Goal: Information Seeking & Learning: Learn about a topic

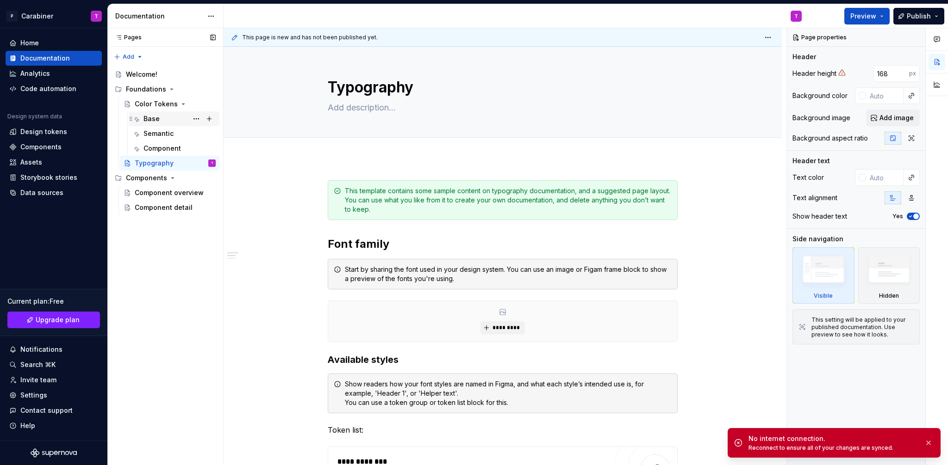
click at [152, 118] on div "Base" at bounding box center [151, 118] width 16 height 9
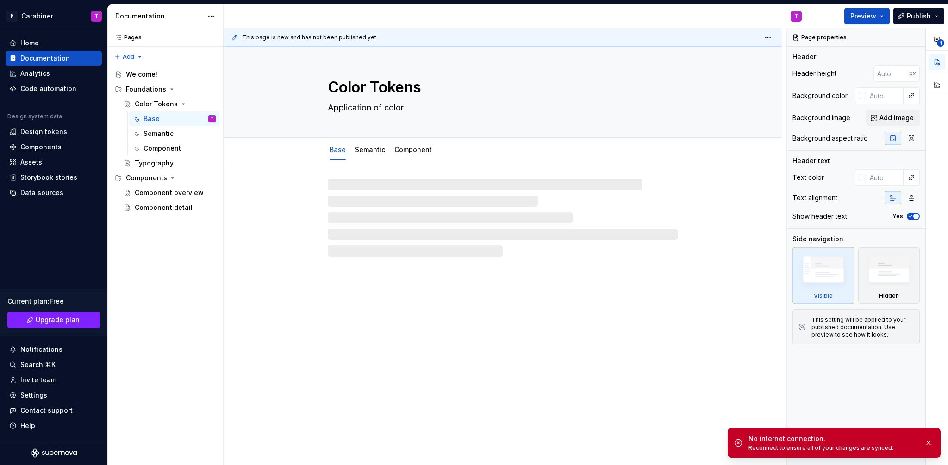
click at [738, 444] on icon at bounding box center [738, 443] width 7 height 7
click at [788, 443] on div "No internet connection." at bounding box center [832, 438] width 168 height 9
click at [801, 449] on div "Reconnect to ensure all of your changes are synced." at bounding box center [832, 448] width 168 height 7
click at [880, 446] on div "Reconnect to ensure all of your changes are synced." at bounding box center [832, 448] width 168 height 7
click at [927, 442] on button "button" at bounding box center [928, 443] width 12 height 13
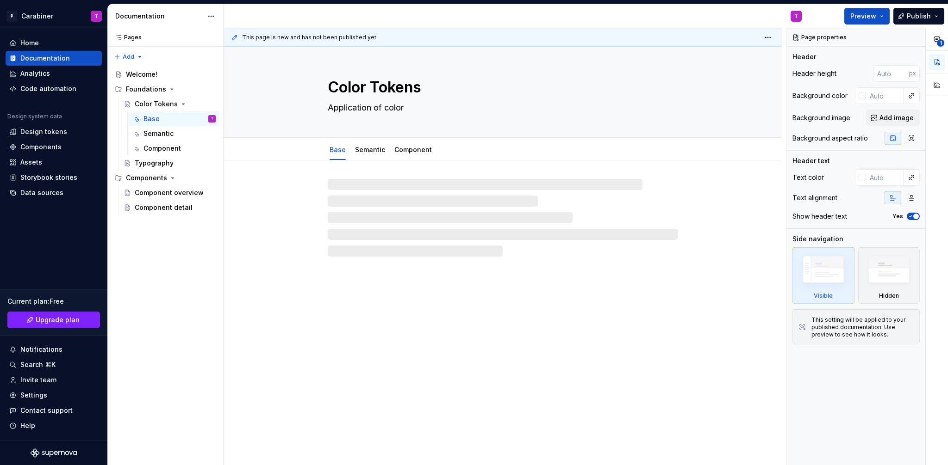
type textarea "*"
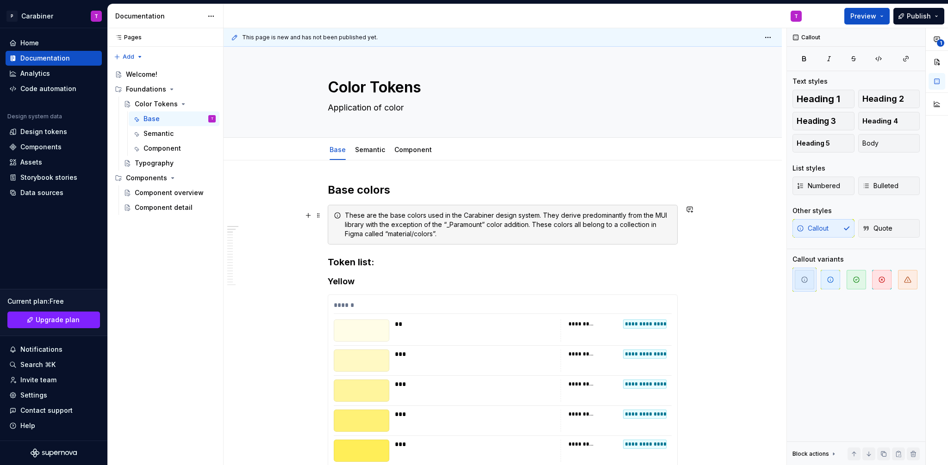
click at [362, 216] on div "These are the base colors used in the Carabiner design system. They derive pred…" at bounding box center [508, 225] width 327 height 28
drag, startPoint x: 358, startPoint y: 216, endPoint x: 393, endPoint y: 218, distance: 34.8
click at [393, 218] on div "The base color tokens below are the base colors used in the Carabiner design sy…" at bounding box center [508, 225] width 327 height 28
drag, startPoint x: 358, startPoint y: 214, endPoint x: 378, endPoint y: 217, distance: 20.2
click at [378, 217] on div "The tokens below are the base colors used in the Carabiner design system. They …" at bounding box center [508, 225] width 327 height 28
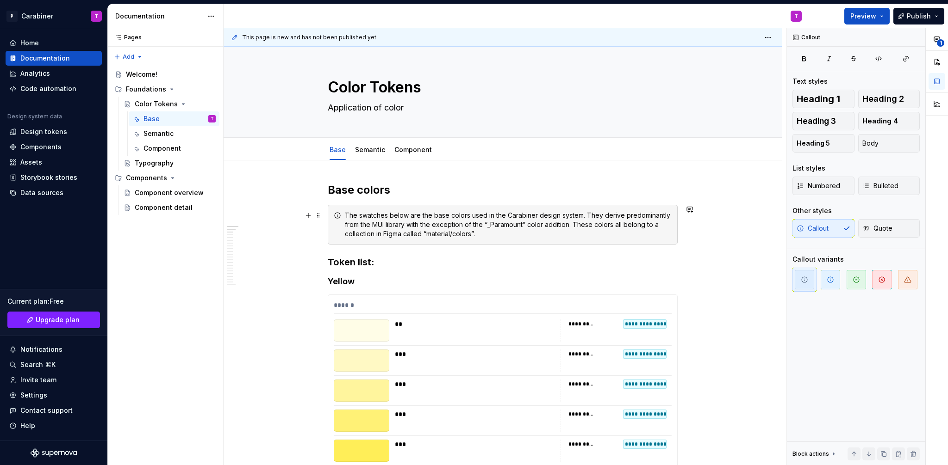
click at [414, 215] on div "The swatches below are the base colors used in the Carabiner design system. The…" at bounding box center [508, 225] width 327 height 28
click at [430, 216] on div "The swatches below are the base colors used in the Carabiner design system. The…" at bounding box center [508, 225] width 327 height 28
click at [475, 216] on div "The swatches below depict the base colors used in the Carabiner design system. …" at bounding box center [508, 225] width 327 height 28
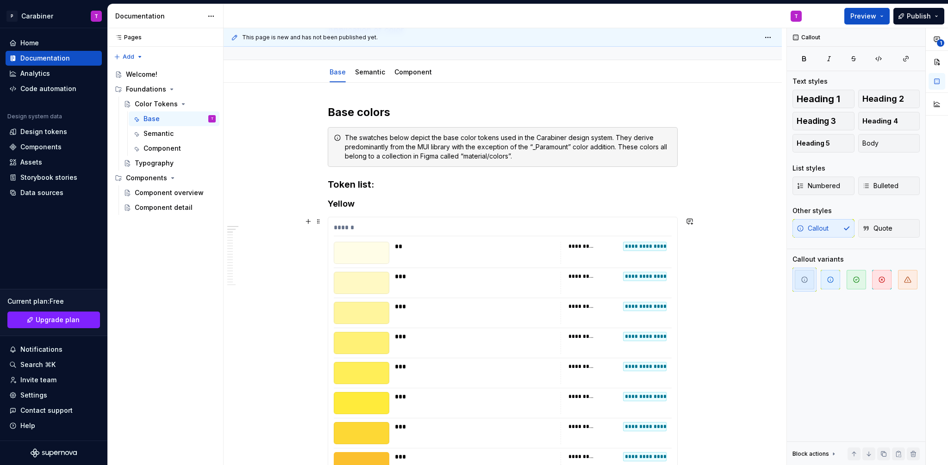
scroll to position [84, 0]
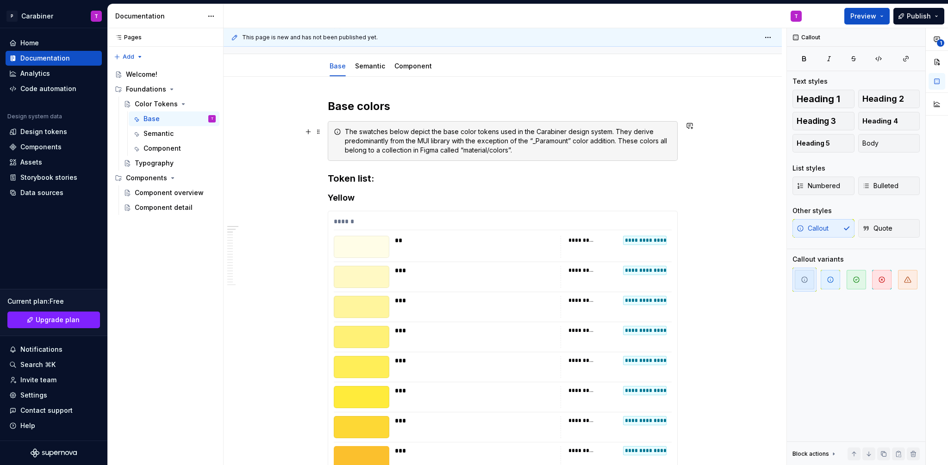
click at [412, 150] on div "The swatches below depict the base color tokens used in the Carabiner design sy…" at bounding box center [508, 141] width 327 height 28
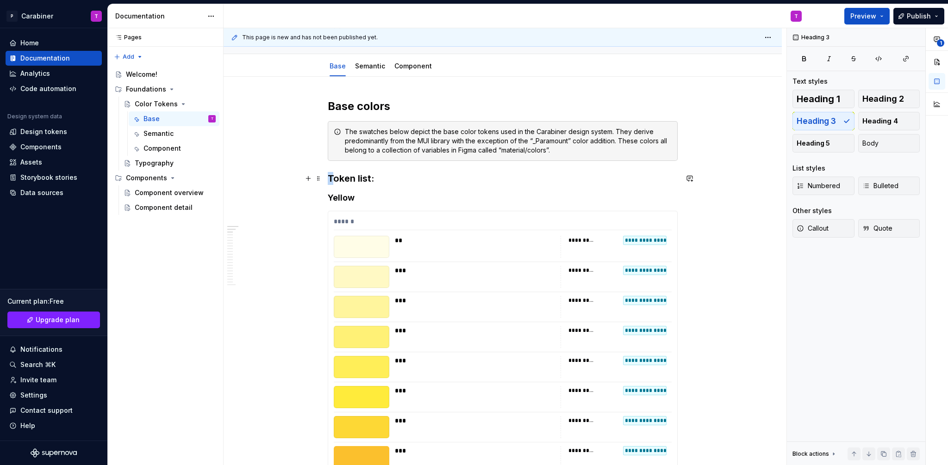
click at [330, 178] on h3 "Token list:" at bounding box center [503, 178] width 350 height 13
click at [328, 179] on h3 "Token list:" at bounding box center [503, 178] width 350 height 13
click at [375, 179] on h3 "Token list:" at bounding box center [503, 178] width 350 height 13
click at [381, 179] on h3 "Token list: (By color)" at bounding box center [503, 178] width 350 height 13
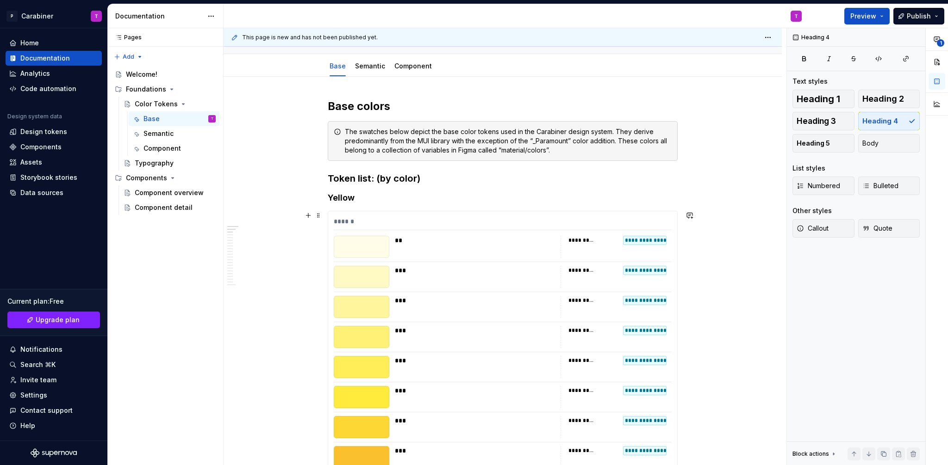
scroll to position [0, 0]
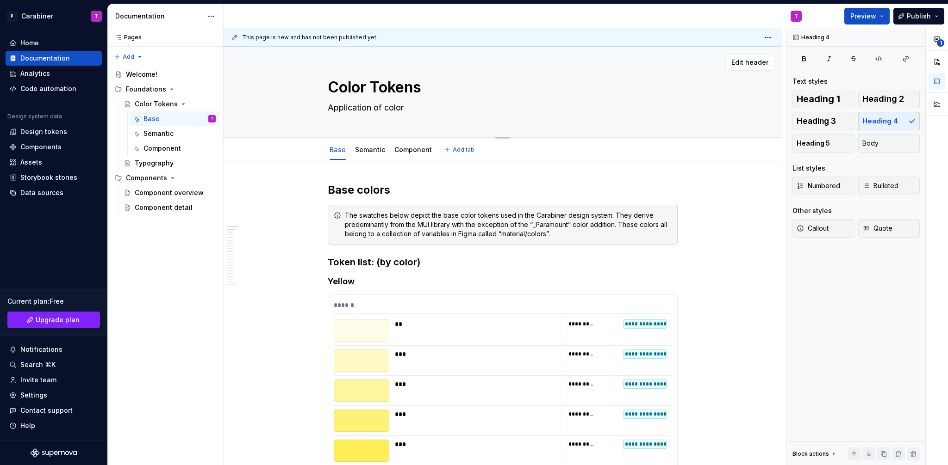
drag, startPoint x: 404, startPoint y: 107, endPoint x: 435, endPoint y: 106, distance: 30.6
click at [435, 106] on textarea "Application of color" at bounding box center [501, 107] width 350 height 15
type textarea "*"
type textarea "C"
type textarea "*"
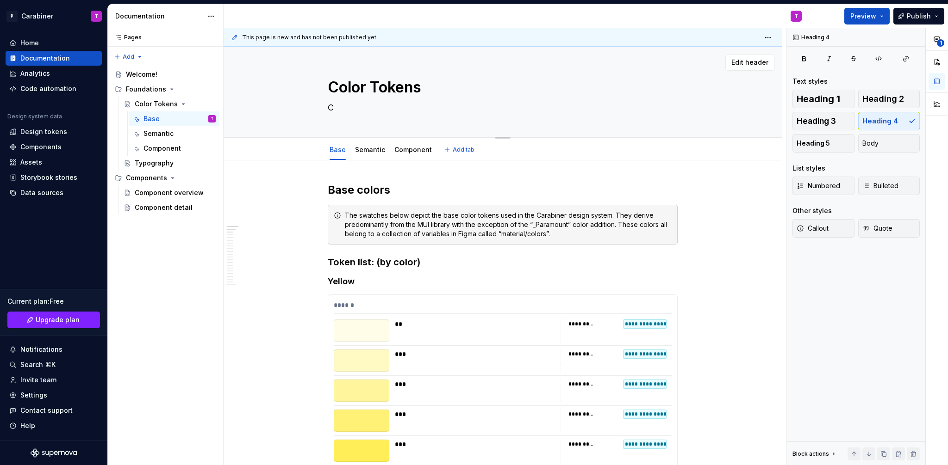
type textarea "Ca"
type textarea "*"
type textarea "Car"
type textarea "*"
type textarea "Cara"
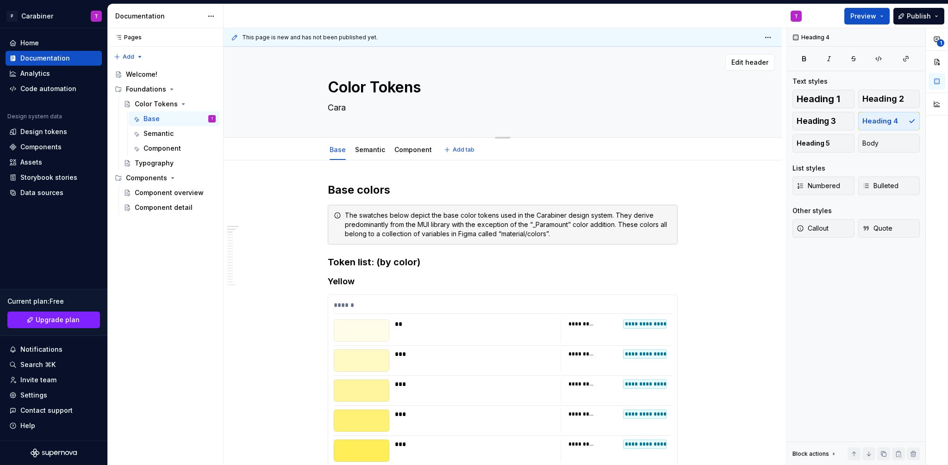
type textarea "*"
type textarea "Carab"
type textarea "*"
type textarea "Carabi"
type textarea "*"
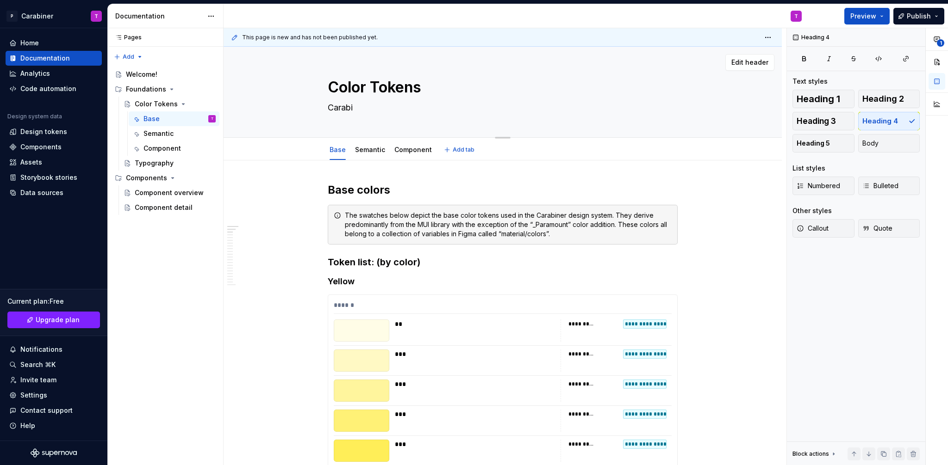
type textarea "[PERSON_NAME]"
type textarea "*"
type textarea "Carabine"
type textarea "*"
type textarea "Carabiner"
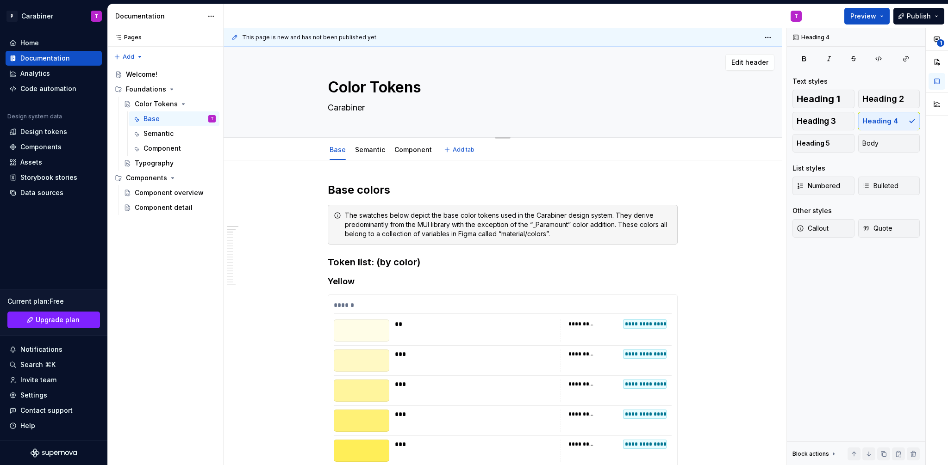
type textarea "*"
type textarea "Carabiner"
type textarea "*"
type textarea "Carabiner D"
type textarea "*"
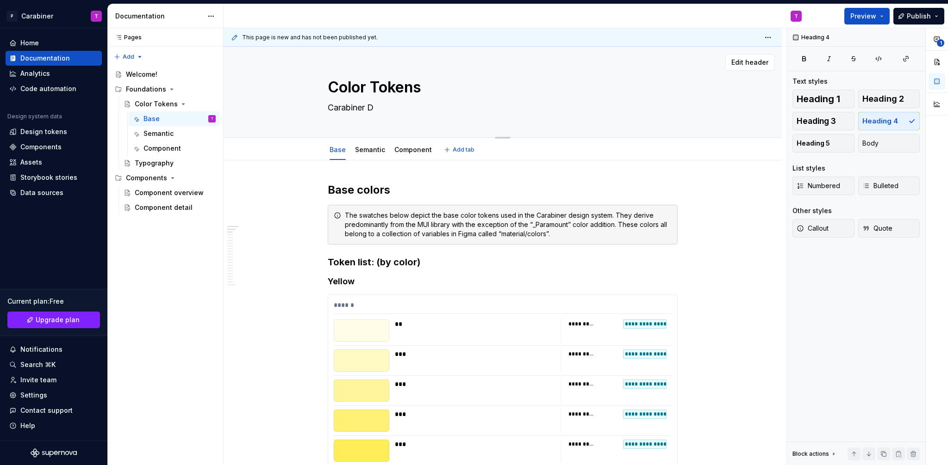
type textarea "Carabiner De"
type textarea "*"
type textarea "Carabiner Des"
type textarea "*"
type textarea "Carabiner Desi"
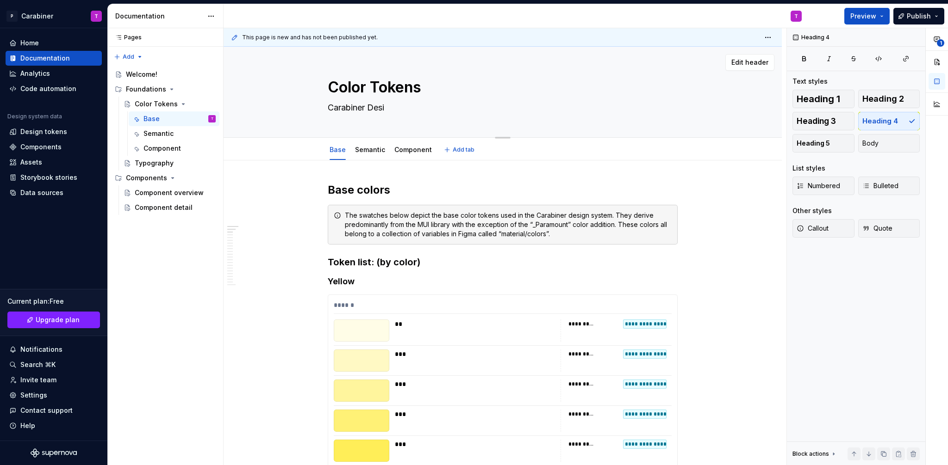
type textarea "*"
type textarea "Carabiner Desig"
type textarea "*"
type textarea "Carabiner Design"
type textarea "*"
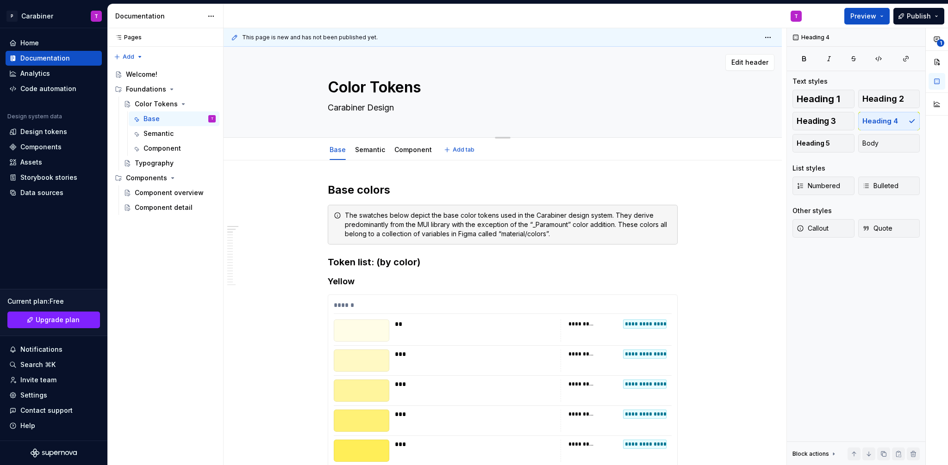
type textarea "Carabiner Design"
type textarea "*"
type textarea "Carabiner Design S"
type textarea "*"
type textarea "Carabiner Design Sy"
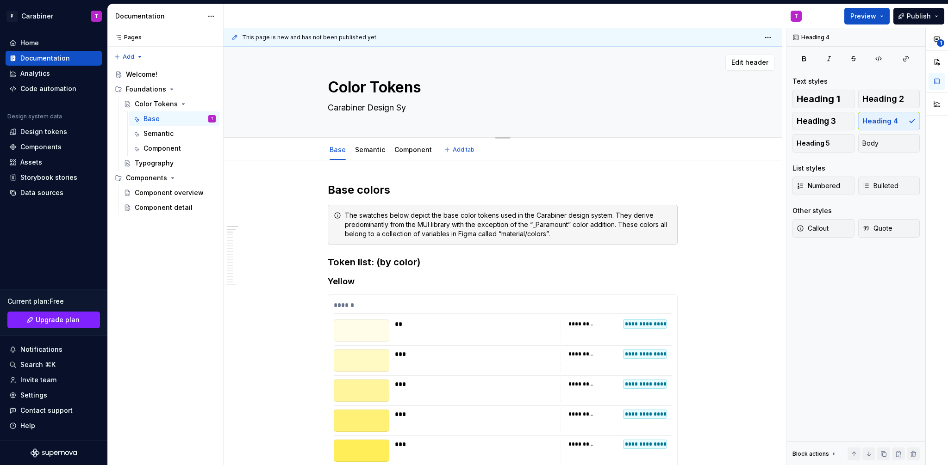
type textarea "*"
type textarea "Carabiner Design Sys"
type textarea "*"
type textarea "Carabiner Design Syst"
type textarea "*"
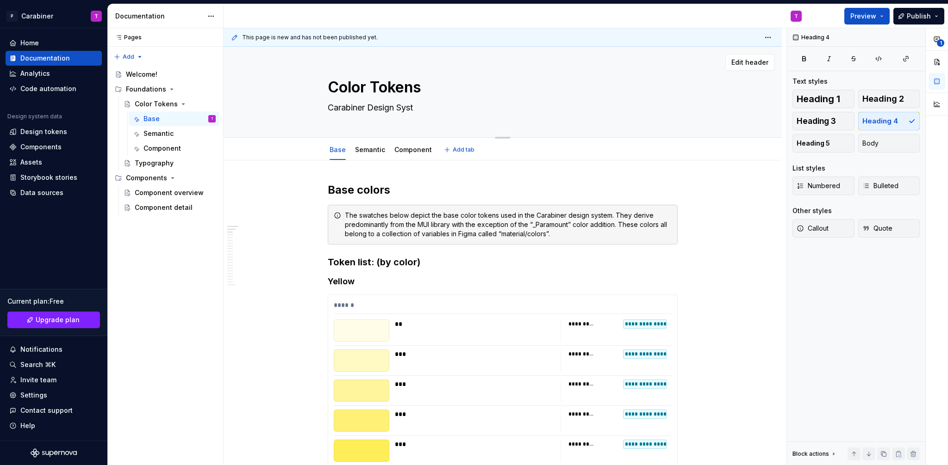
type textarea "Carabiner Design Syste"
type textarea "*"
type textarea "Carabiner Design System"
type textarea "*"
type textarea "Carabiner Design System"
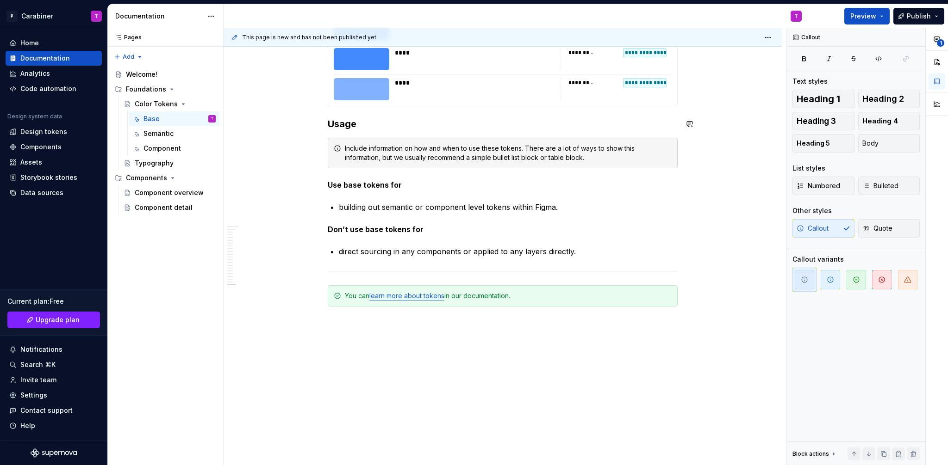
scroll to position [9175, 0]
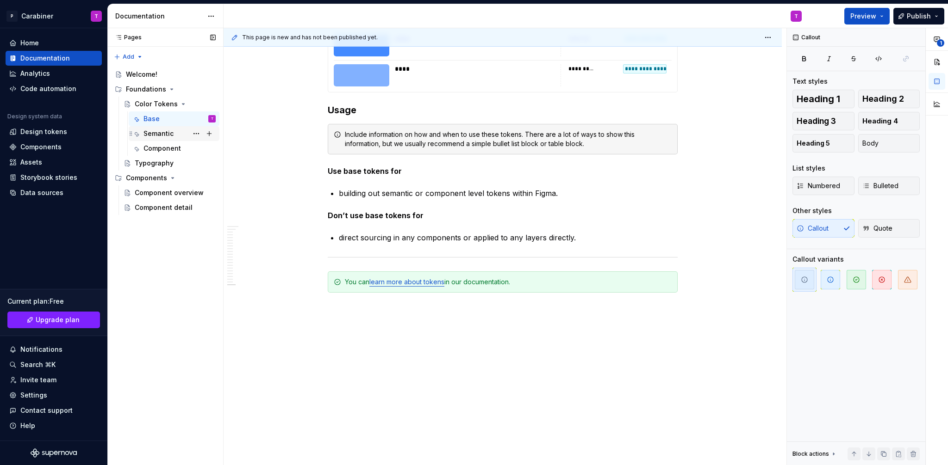
click at [158, 133] on div "Semantic" at bounding box center [158, 133] width 30 height 9
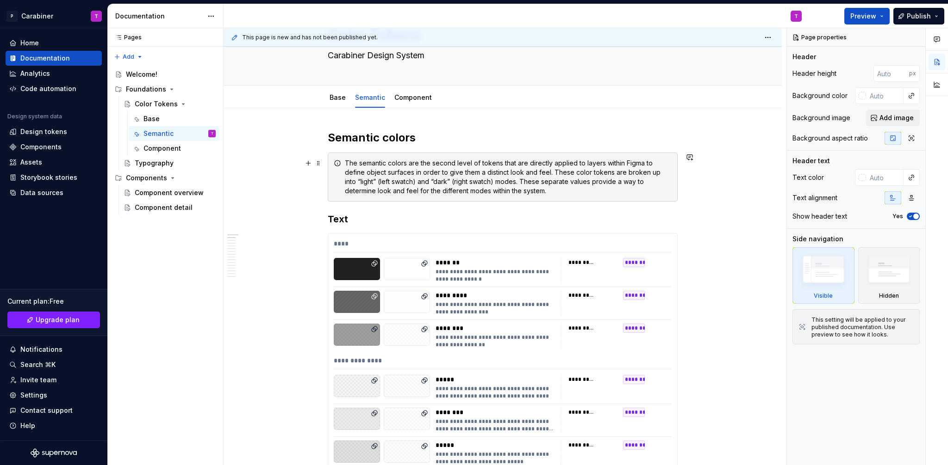
scroll to position [58, 0]
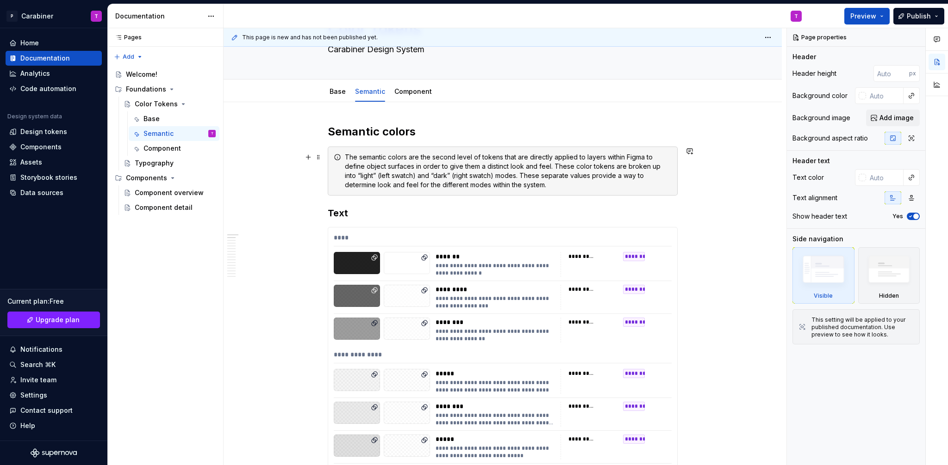
click at [404, 157] on div "The semantic colors are the second level of tokens that are directly applied to…" at bounding box center [508, 171] width 327 height 37
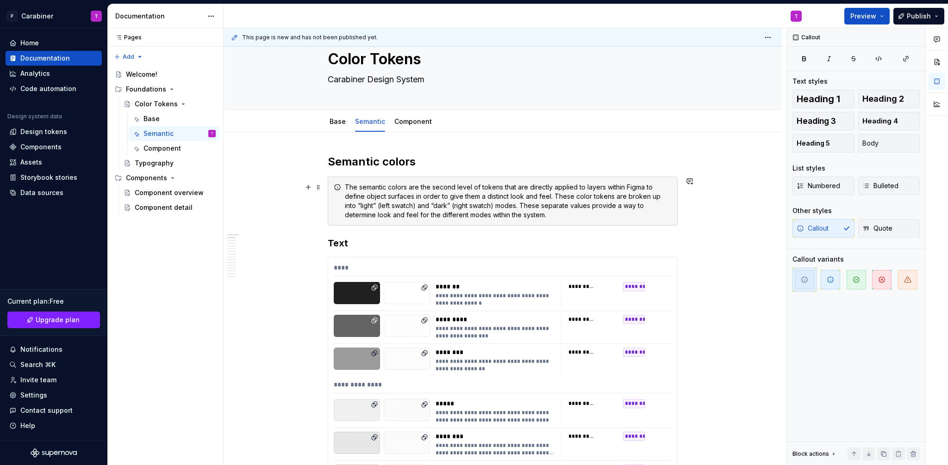
scroll to position [40, 0]
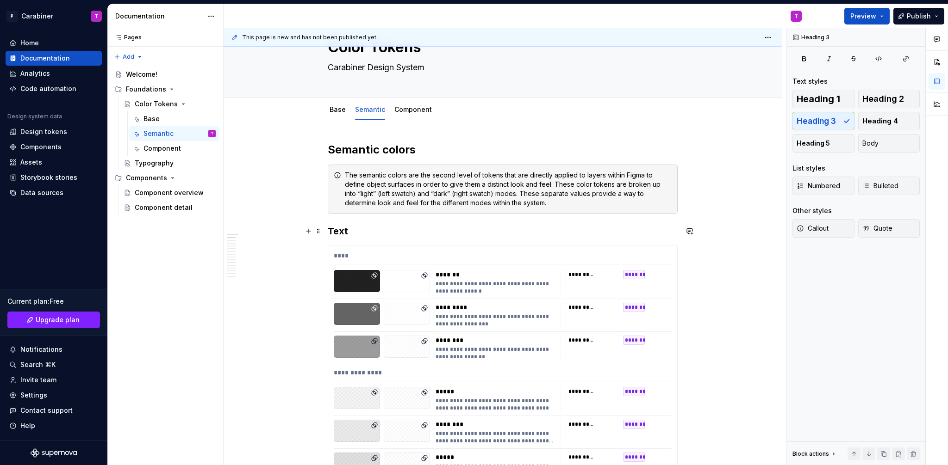
click at [329, 231] on h3 "Text" at bounding box center [503, 231] width 350 height 13
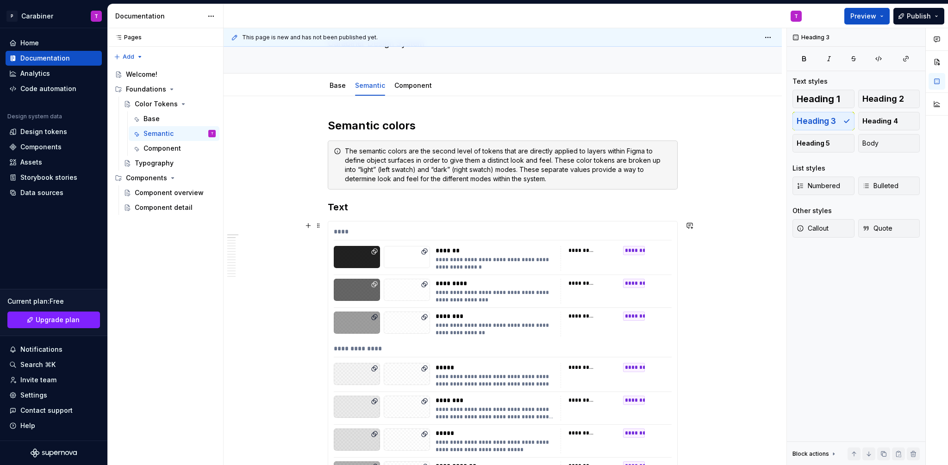
scroll to position [70, 0]
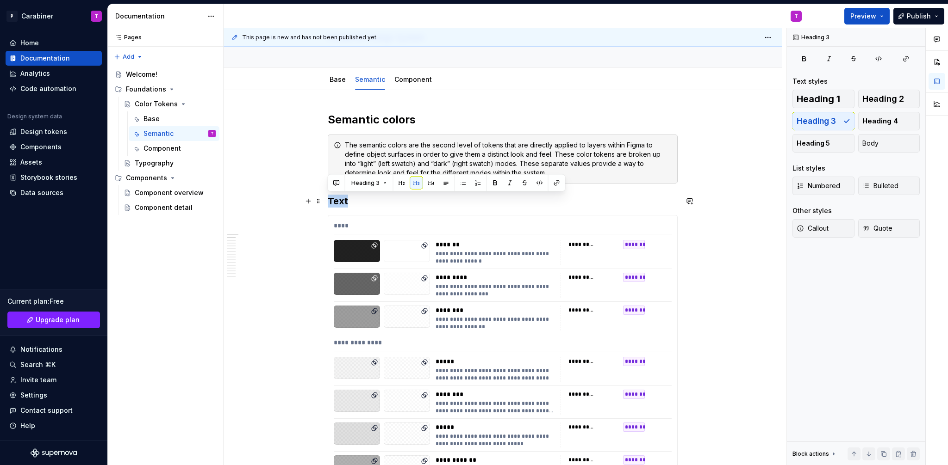
drag, startPoint x: 329, startPoint y: 202, endPoint x: 347, endPoint y: 202, distance: 18.5
click at [347, 202] on h3 "Text" at bounding box center [503, 201] width 350 height 13
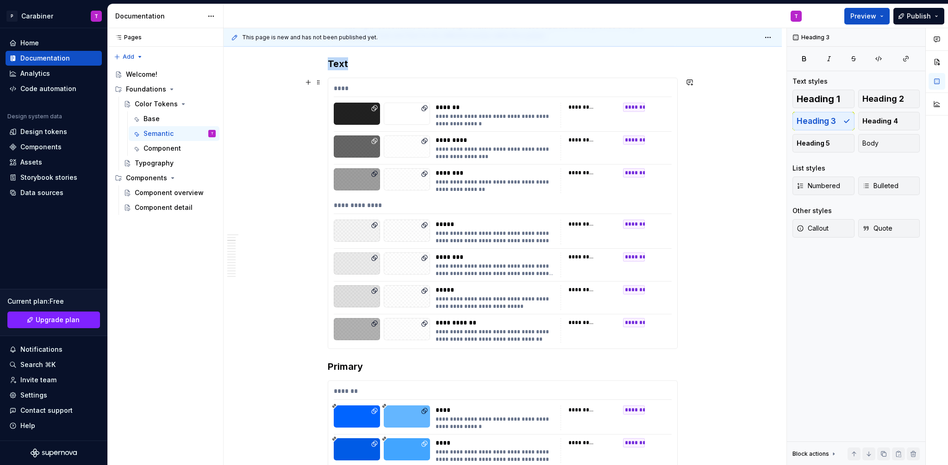
scroll to position [315, 0]
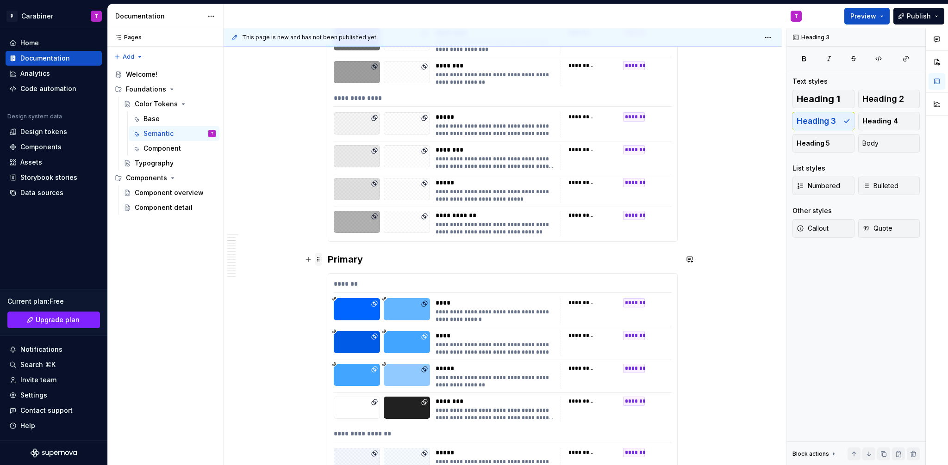
click at [318, 261] on span at bounding box center [318, 259] width 7 height 13
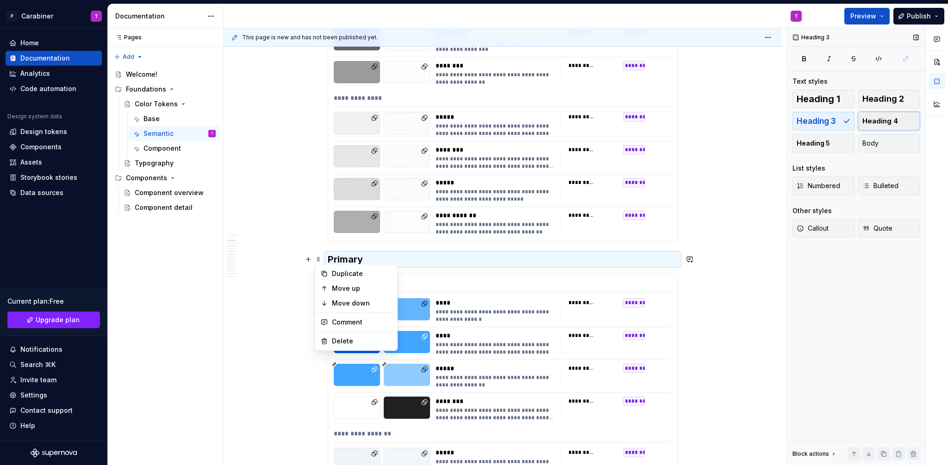
click at [876, 117] on span "Heading 4" at bounding box center [880, 121] width 36 height 9
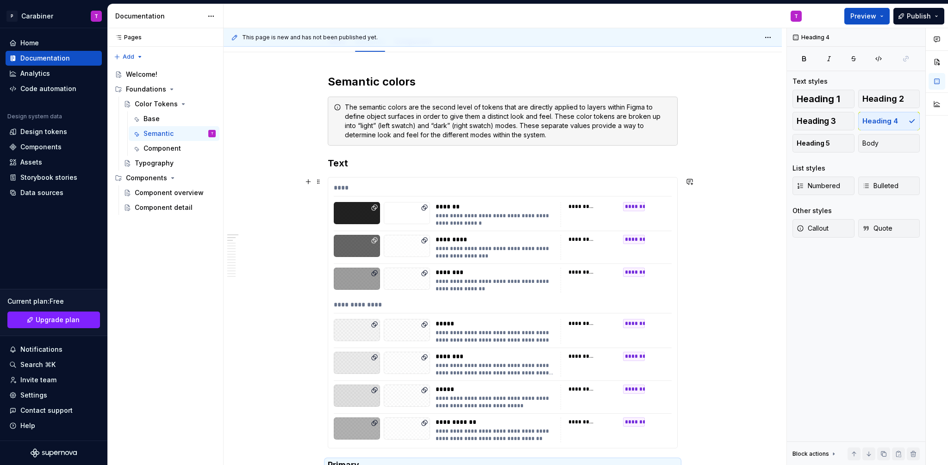
scroll to position [102, 0]
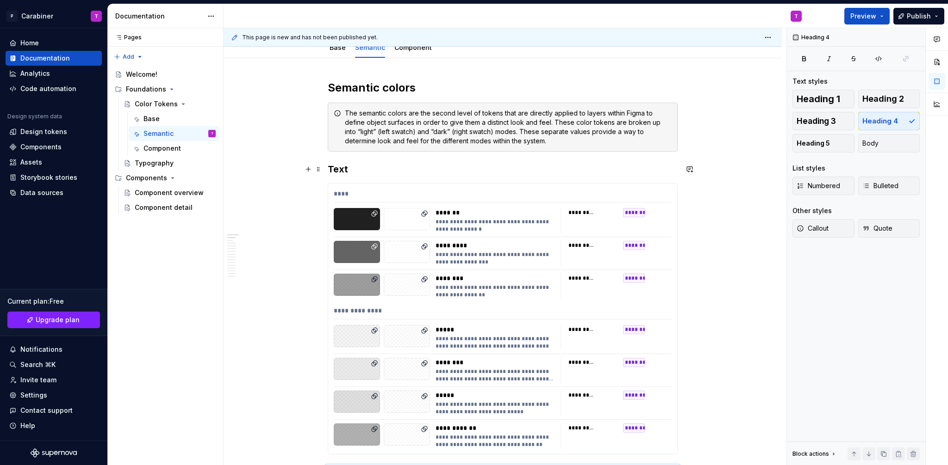
click at [342, 170] on h3 "Text" at bounding box center [503, 169] width 350 height 13
click at [352, 171] on h3 "Text" at bounding box center [503, 169] width 350 height 13
click at [153, 116] on div "Base" at bounding box center [151, 118] width 16 height 9
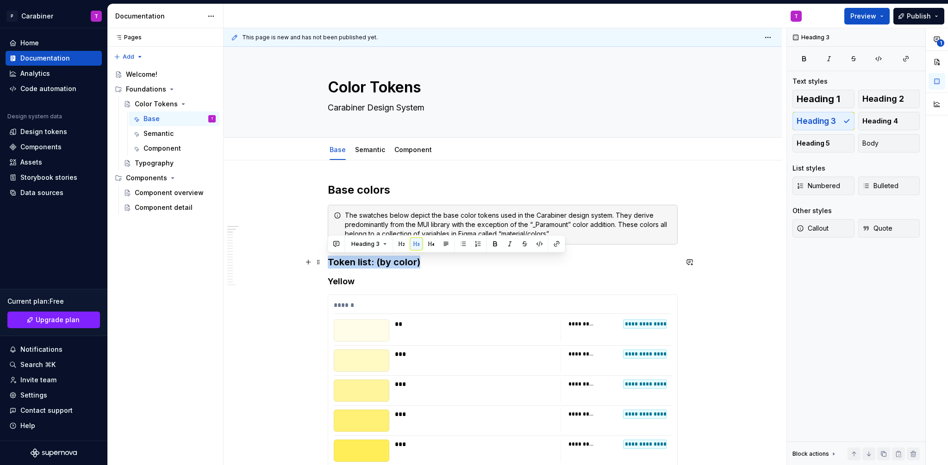
drag, startPoint x: 329, startPoint y: 261, endPoint x: 423, endPoint y: 262, distance: 94.4
click at [423, 262] on h3 "Token list: (by color)" at bounding box center [503, 262] width 350 height 13
copy h3 "Token list: (by color)"
click at [151, 135] on div "Semantic" at bounding box center [158, 133] width 30 height 9
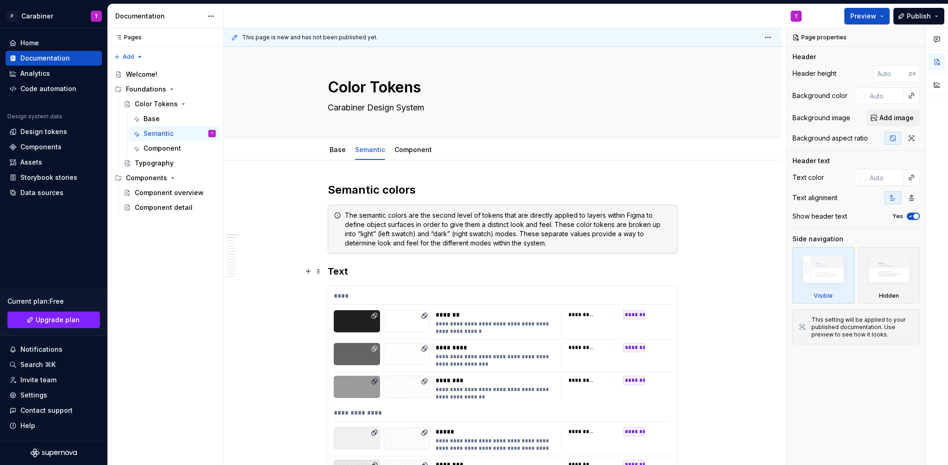
click at [347, 271] on h3 "Text" at bounding box center [503, 271] width 350 height 13
type textarea "*"
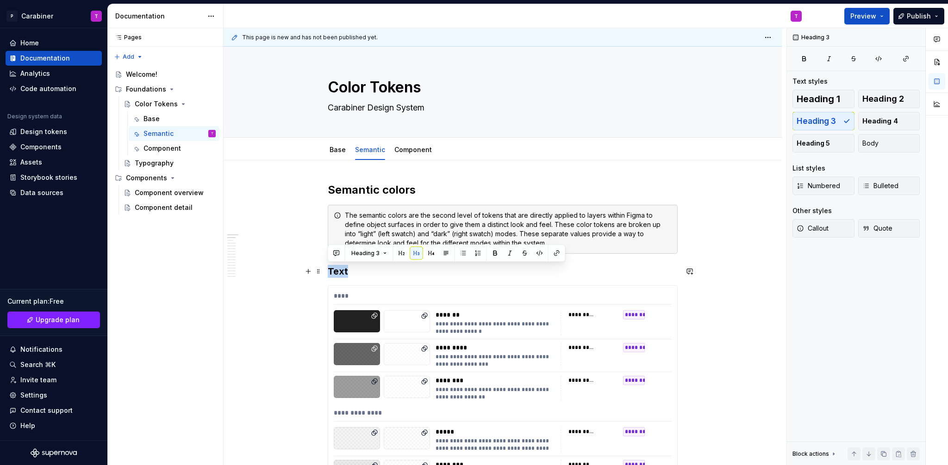
drag, startPoint x: 350, startPoint y: 272, endPoint x: 329, endPoint y: 270, distance: 20.9
click at [329, 270] on h3 "Text" at bounding box center [503, 271] width 350 height 13
click at [320, 272] on span at bounding box center [318, 271] width 7 height 13
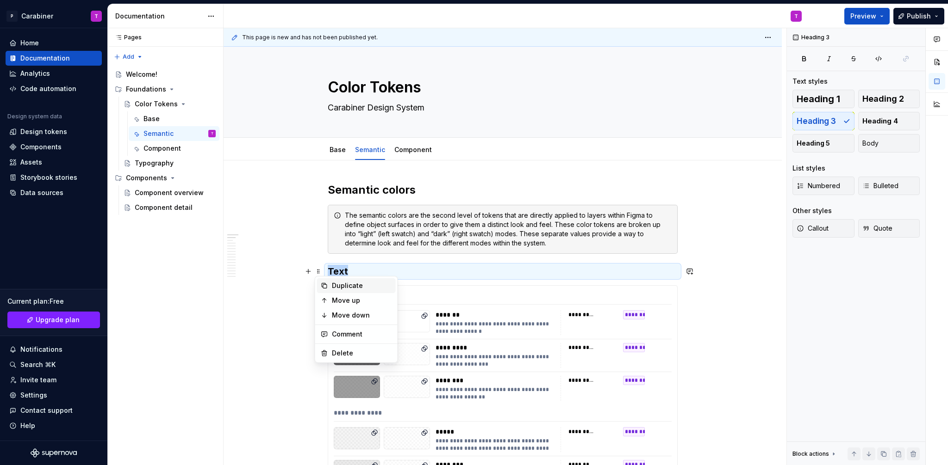
click at [342, 285] on div "Duplicate" at bounding box center [362, 285] width 60 height 9
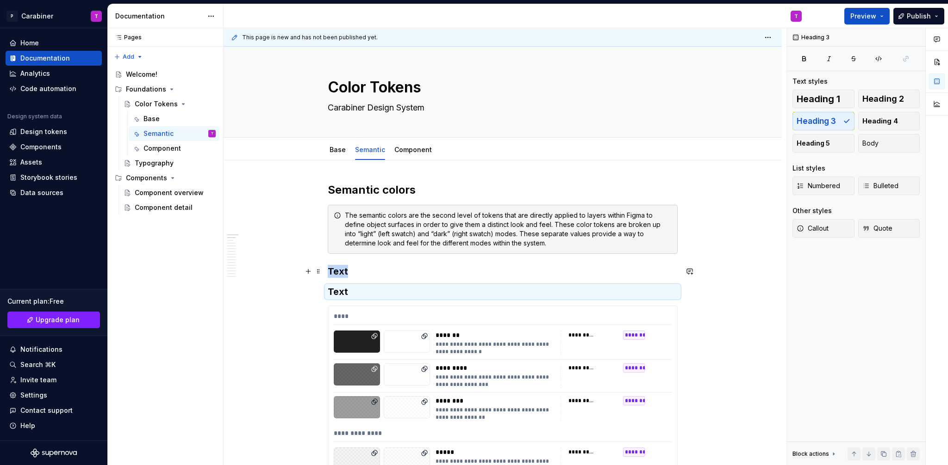
click at [335, 270] on h3 "Text" at bounding box center [503, 271] width 350 height 13
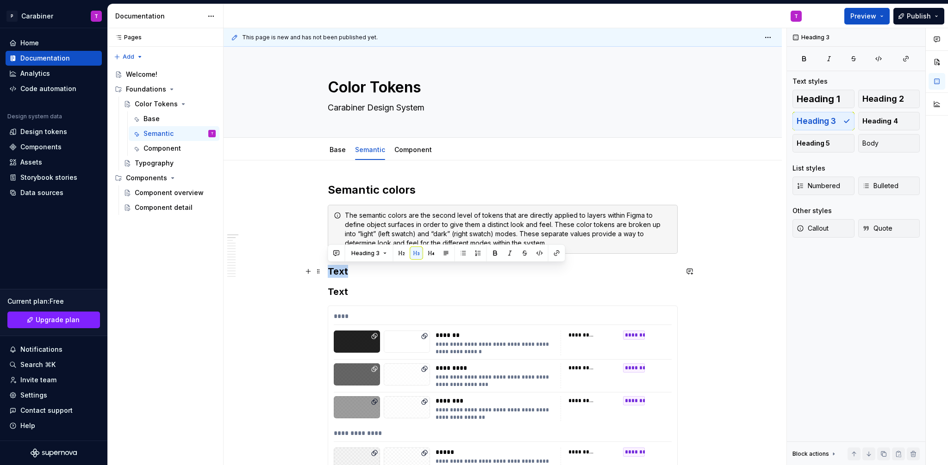
drag, startPoint x: 350, startPoint y: 273, endPoint x: 323, endPoint y: 272, distance: 26.9
click at [336, 292] on h3 "Text" at bounding box center [503, 291] width 350 height 13
click at [318, 292] on span at bounding box center [318, 291] width 7 height 13
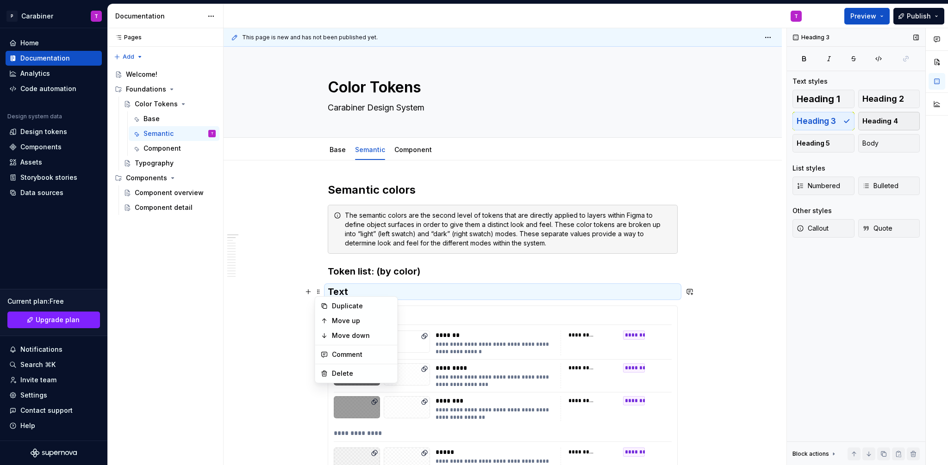
click at [882, 122] on span "Heading 4" at bounding box center [880, 121] width 36 height 9
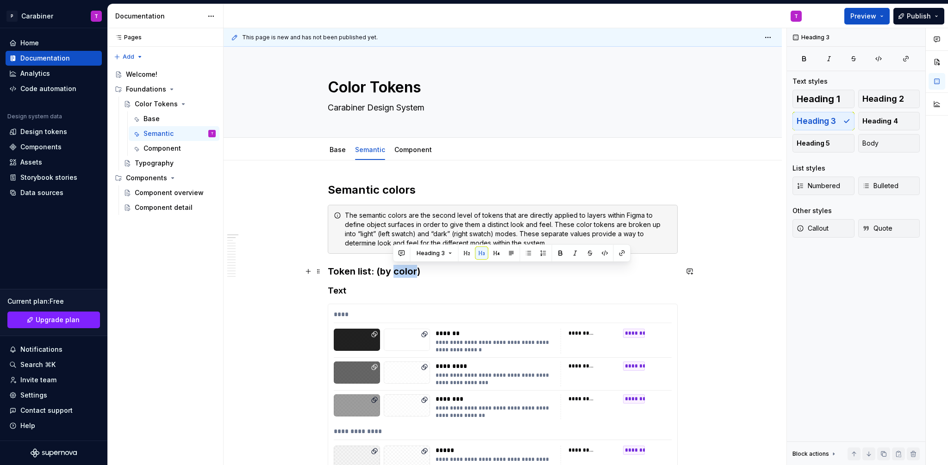
drag, startPoint x: 394, startPoint y: 272, endPoint x: 415, endPoint y: 273, distance: 20.9
click at [415, 273] on h3 "Token list: (by color)" at bounding box center [503, 271] width 350 height 13
click at [393, 273] on h3 "Token list: (by type)" at bounding box center [503, 271] width 350 height 13
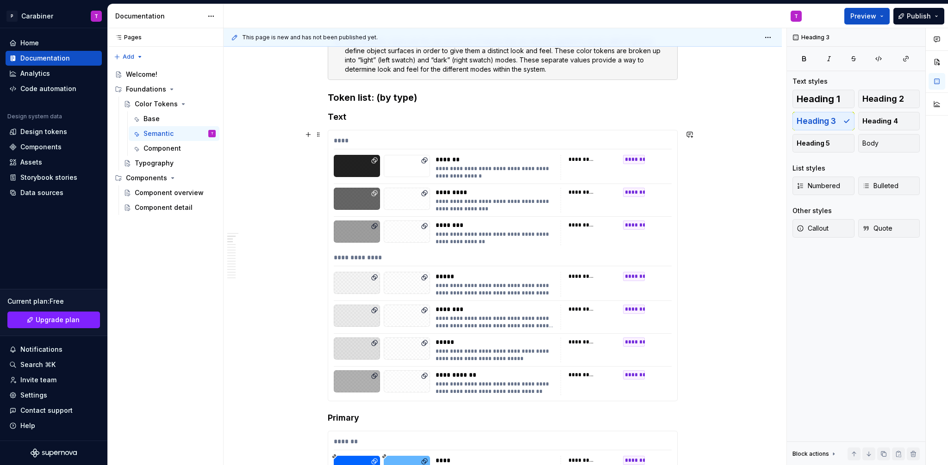
scroll to position [127, 0]
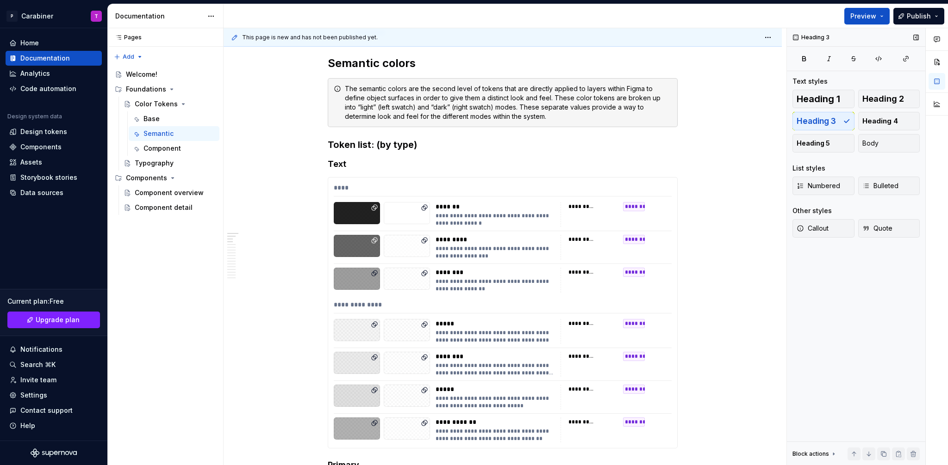
type textarea "*"
